Goal: Find specific page/section: Find specific page/section

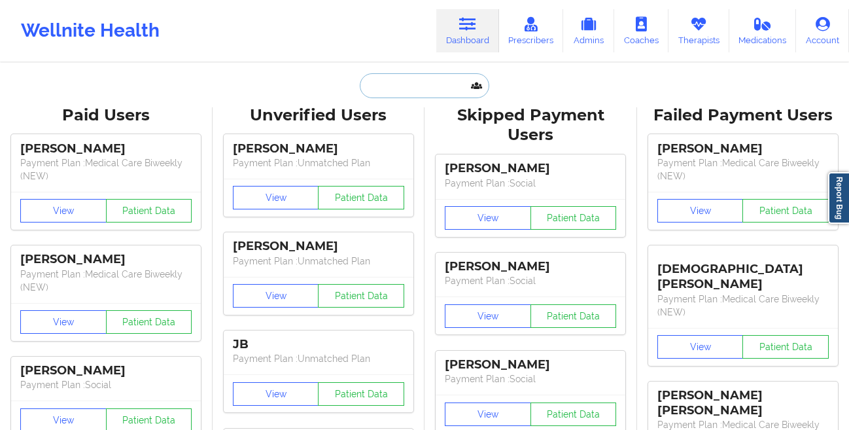
click at [405, 88] on input "text" at bounding box center [425, 85] width 130 height 25
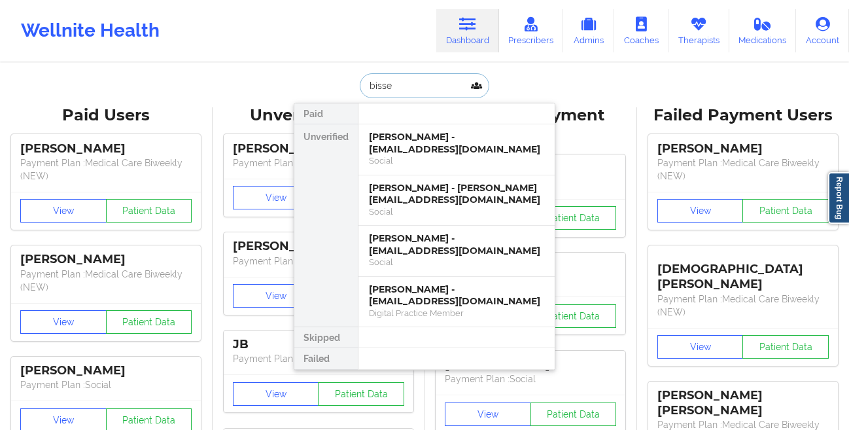
type input "[PERSON_NAME]"
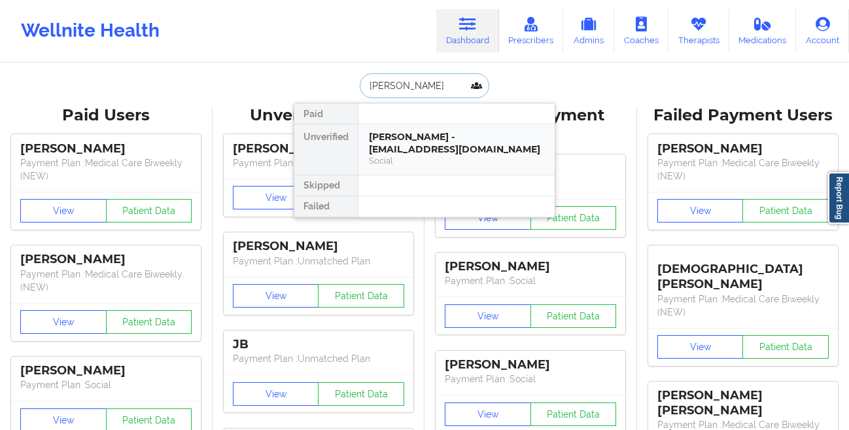
click at [418, 145] on div "[PERSON_NAME] - [EMAIL_ADDRESS][DOMAIN_NAME]" at bounding box center [456, 143] width 175 height 24
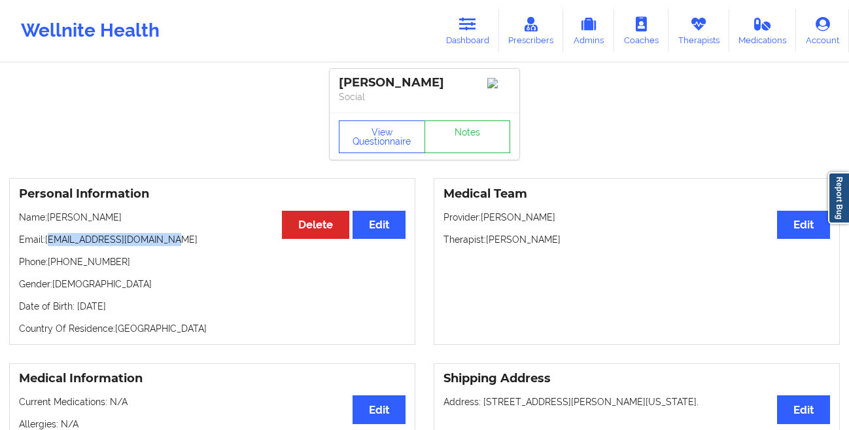
drag, startPoint x: 181, startPoint y: 240, endPoint x: 54, endPoint y: 240, distance: 126.9
click at [54, 240] on p "Email: [EMAIL_ADDRESS][DOMAIN_NAME]" at bounding box center [212, 239] width 387 height 13
drag, startPoint x: 149, startPoint y: 264, endPoint x: 54, endPoint y: 266, distance: 94.9
click at [54, 266] on p "Phone: [PHONE_NUMBER]" at bounding box center [212, 261] width 387 height 13
copy p "[PHONE_NUMBER]"
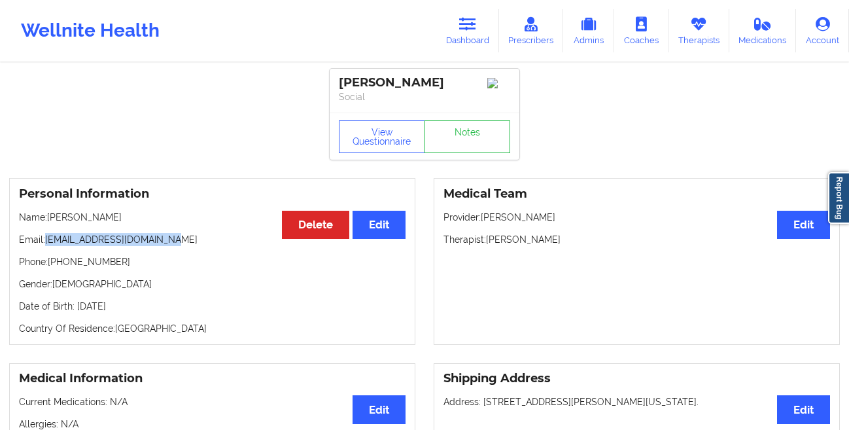
drag, startPoint x: 177, startPoint y: 250, endPoint x: 48, endPoint y: 247, distance: 128.9
click at [48, 246] on p "Email: [EMAIL_ADDRESS][DOMAIN_NAME]" at bounding box center [212, 239] width 387 height 13
copy p "[EMAIL_ADDRESS][DOMAIN_NAME]"
click at [365, 149] on button "View Questionnaire" at bounding box center [382, 136] width 86 height 33
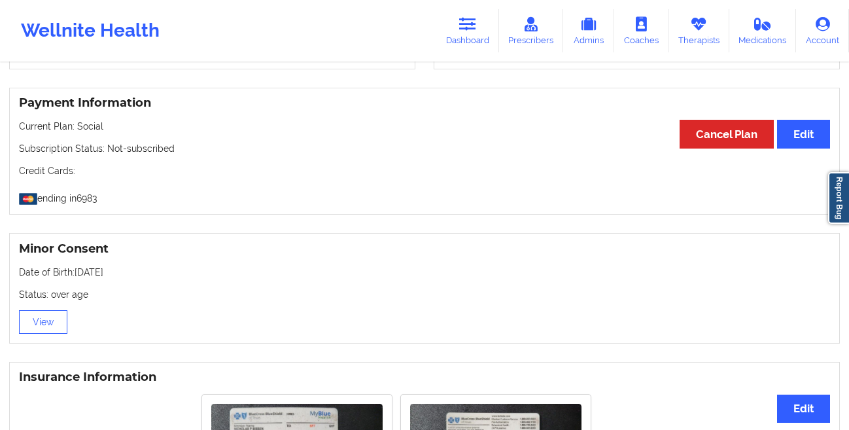
scroll to position [846, 0]
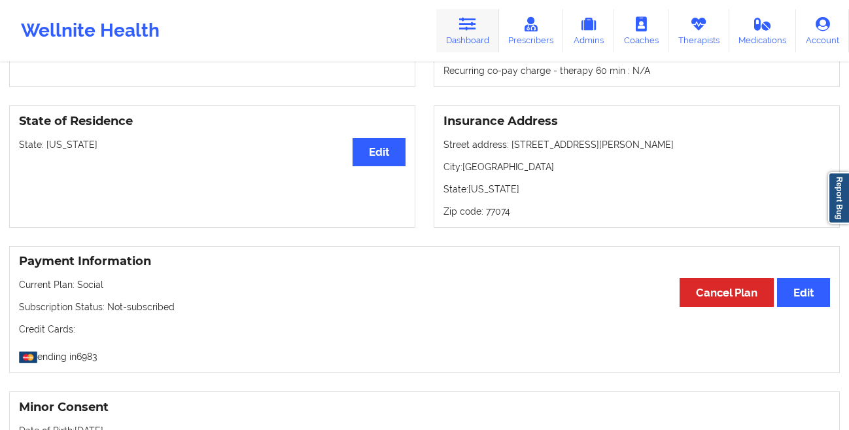
scroll to position [523, 0]
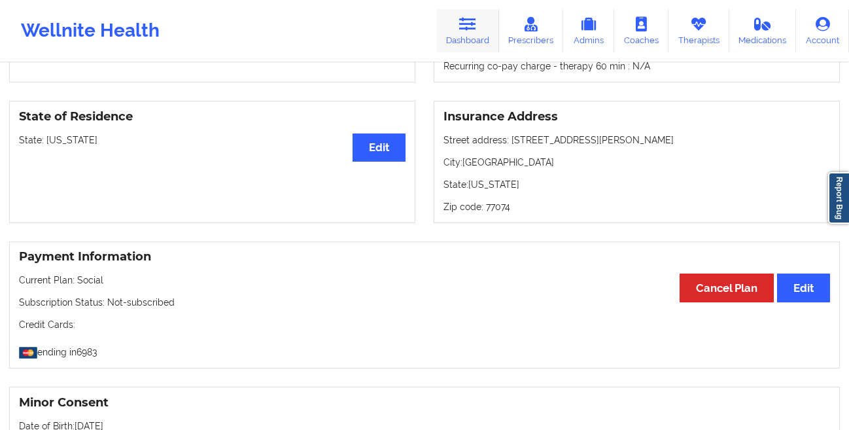
click at [461, 32] on link "Dashboard" at bounding box center [467, 30] width 63 height 43
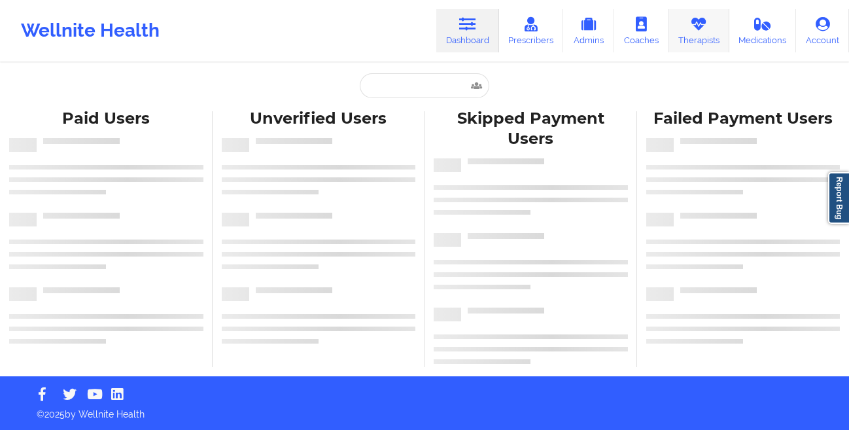
click at [692, 36] on link "Therapists" at bounding box center [699, 30] width 61 height 43
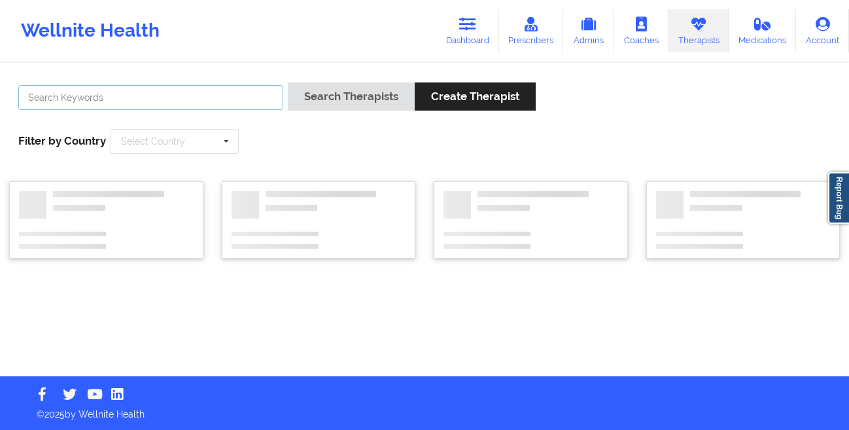
click at [202, 97] on input "text" at bounding box center [150, 97] width 265 height 25
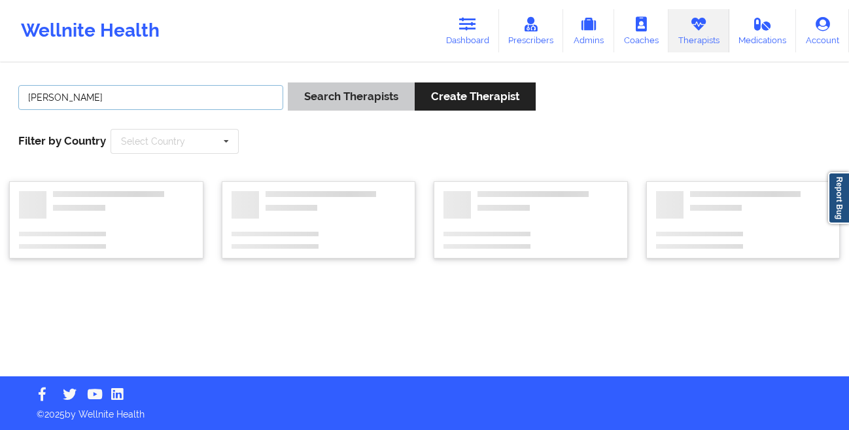
type input "tara grall"
click at [325, 97] on button "Search Therapists" at bounding box center [351, 96] width 127 height 28
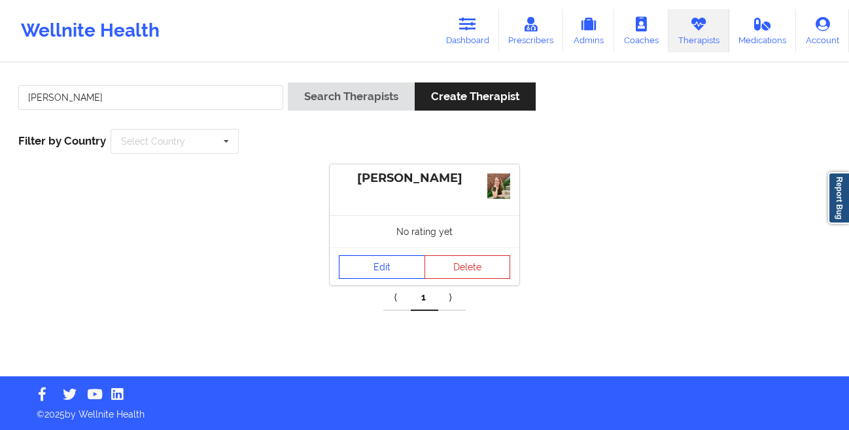
click at [362, 260] on link "Edit" at bounding box center [382, 267] width 86 height 24
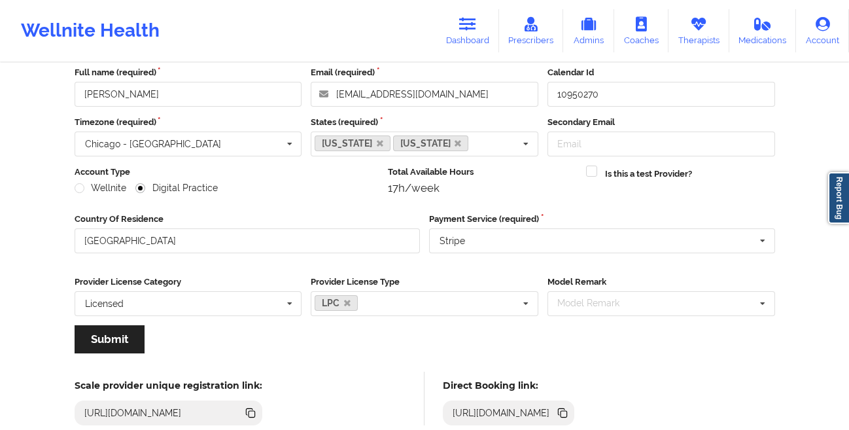
scroll to position [152, 0]
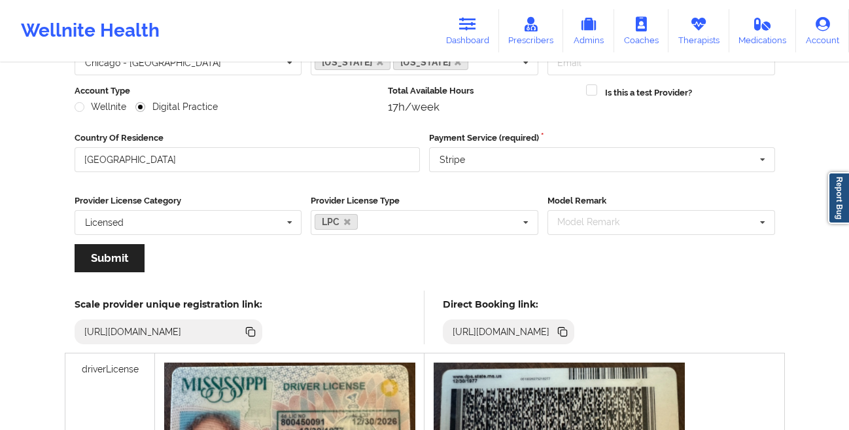
click at [567, 332] on icon at bounding box center [564, 333] width 7 height 7
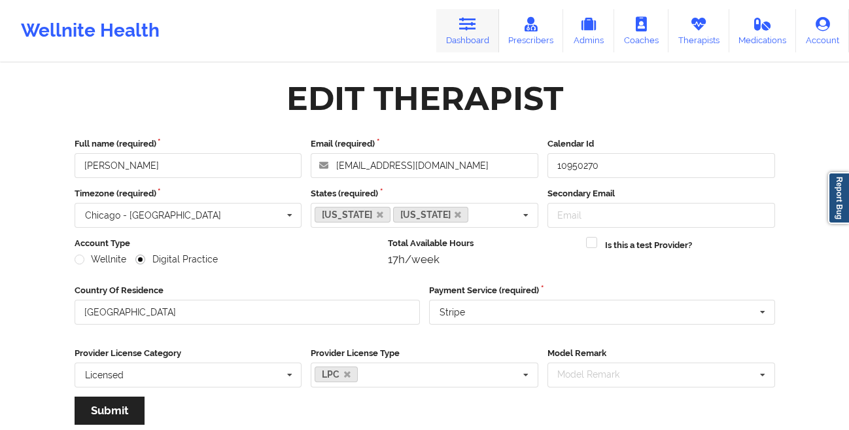
click at [466, 24] on icon at bounding box center [467, 24] width 17 height 14
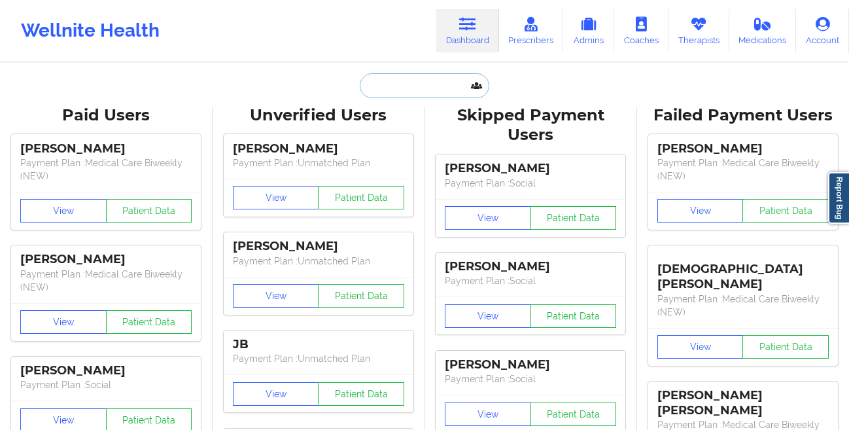
click at [382, 90] on input "text" at bounding box center [425, 85] width 130 height 25
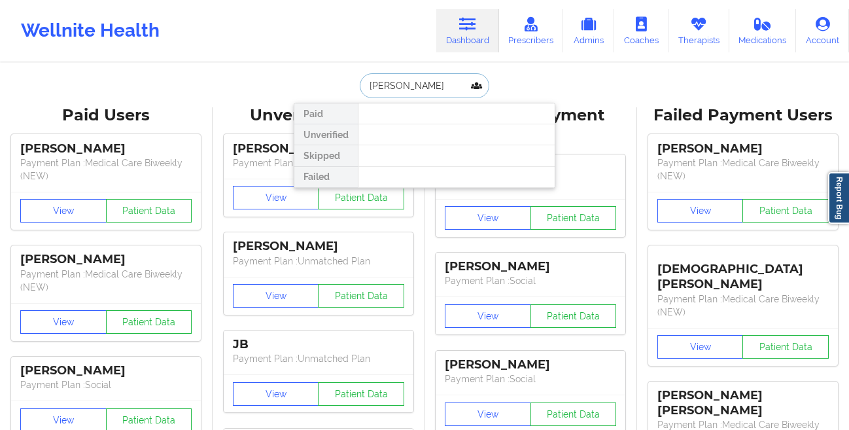
type input "john cordero"
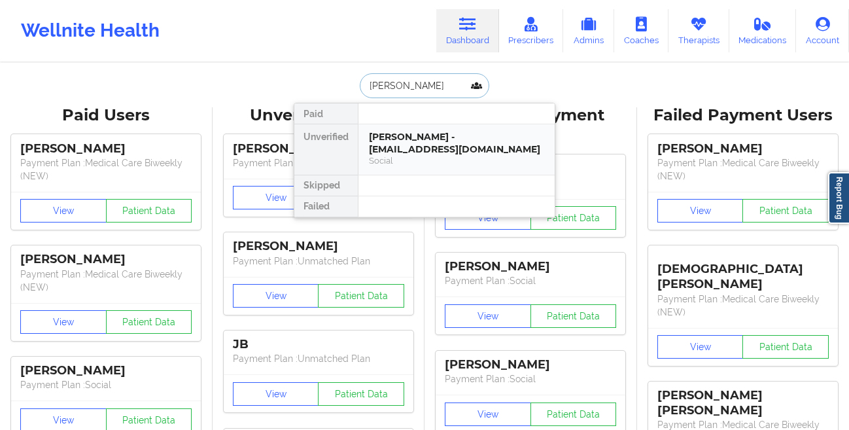
click at [381, 146] on div "John Cordero - jcordero77@gmail.com" at bounding box center [456, 143] width 175 height 24
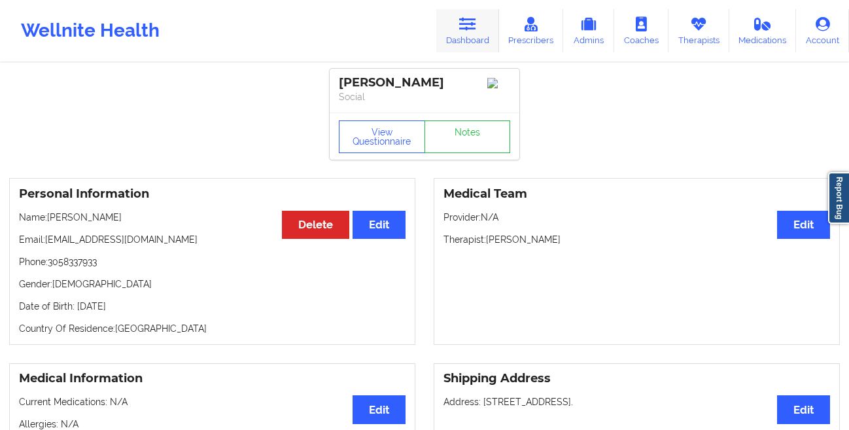
click at [481, 33] on link "Dashboard" at bounding box center [467, 30] width 63 height 43
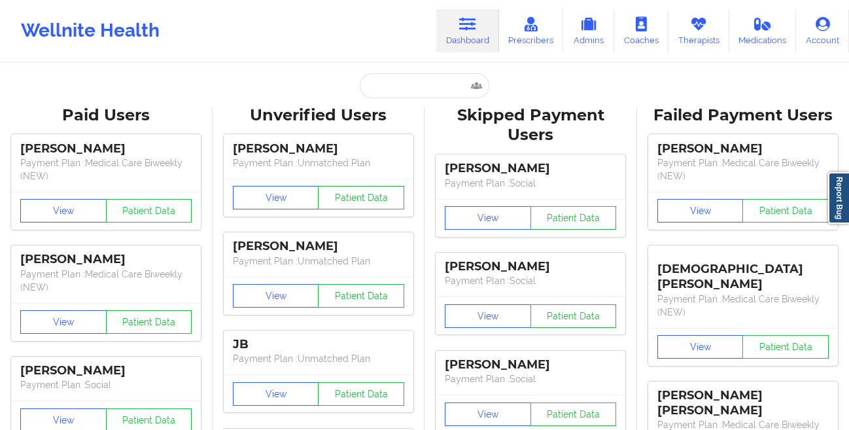
click at [401, 89] on input "text" at bounding box center [425, 85] width 130 height 25
click at [695, 24] on icon at bounding box center [698, 24] width 17 height 14
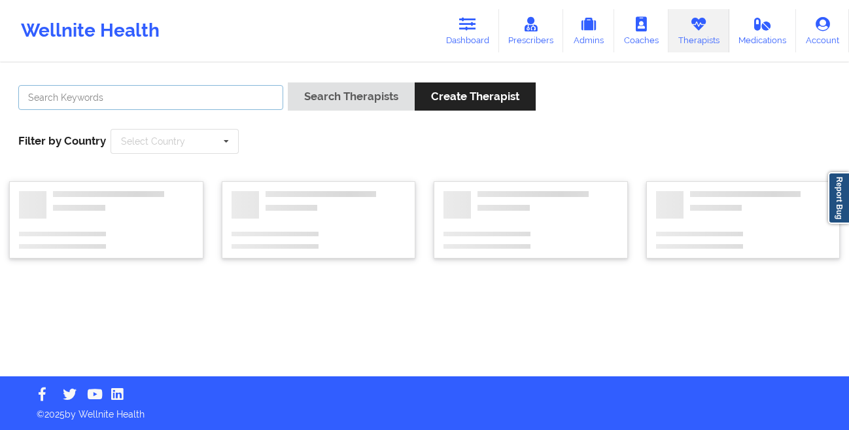
click at [175, 94] on input "text" at bounding box center [150, 97] width 265 height 25
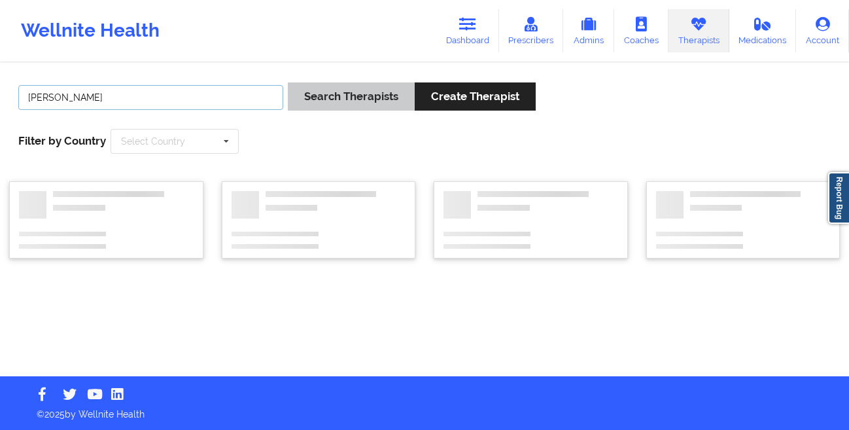
type input "dale eichen"
click at [351, 86] on button "Search Therapists" at bounding box center [351, 96] width 127 height 28
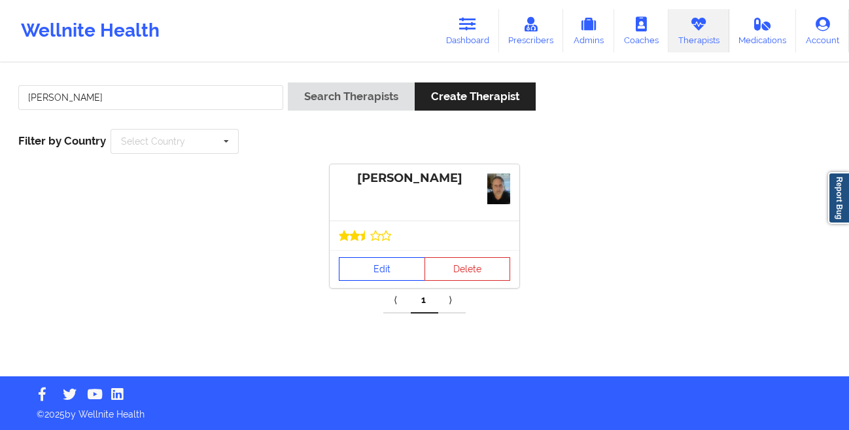
click at [357, 272] on link "Edit" at bounding box center [382, 269] width 86 height 24
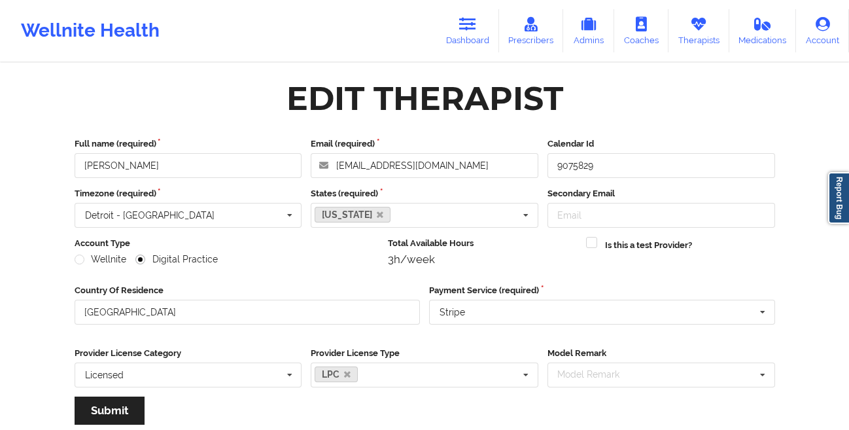
scroll to position [156, 0]
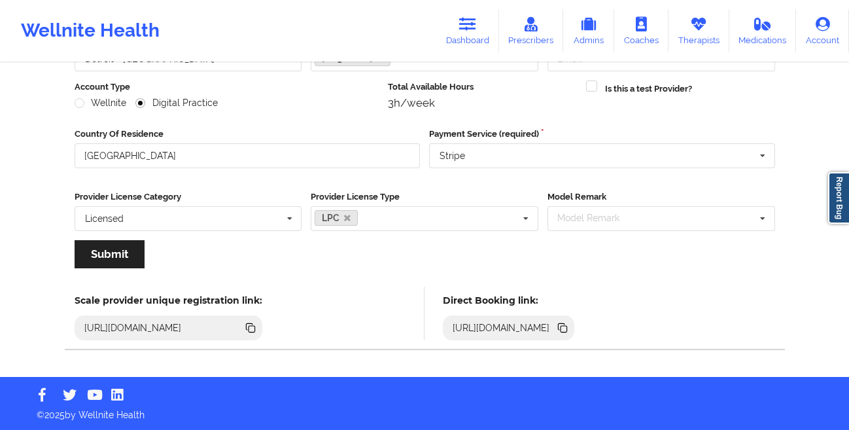
click at [567, 328] on icon at bounding box center [564, 329] width 7 height 7
